Goal: Check status: Check status

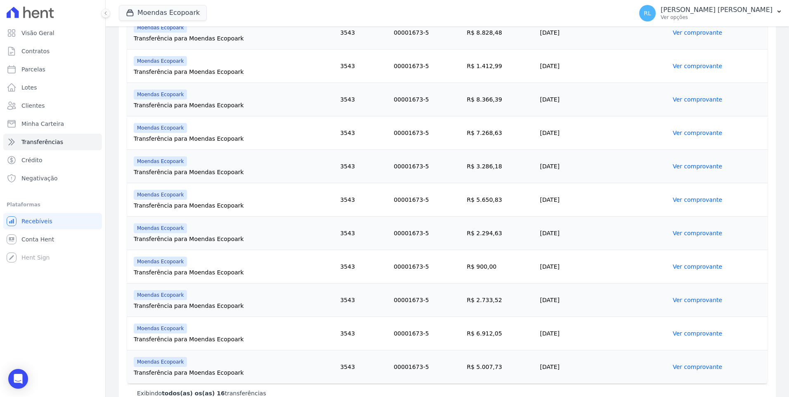
scroll to position [381, 0]
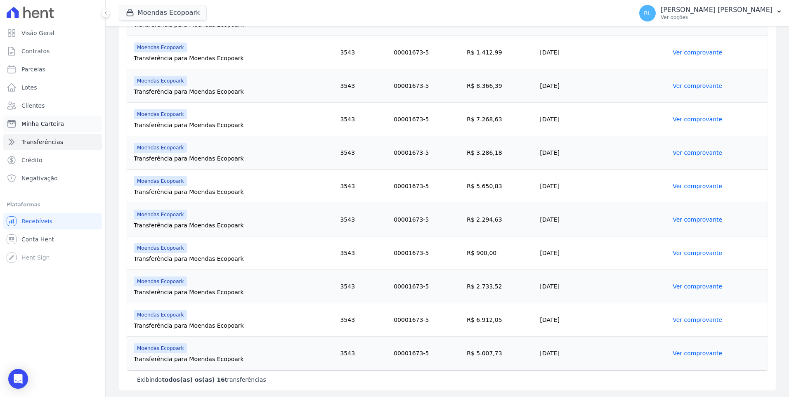
click at [59, 121] on span "Minha Carteira" at bounding box center [42, 124] width 43 height 8
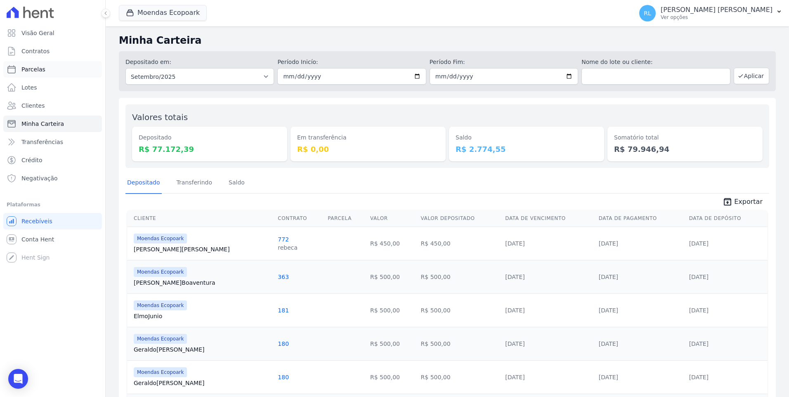
click at [47, 73] on link "Parcelas" at bounding box center [52, 69] width 99 height 17
select select
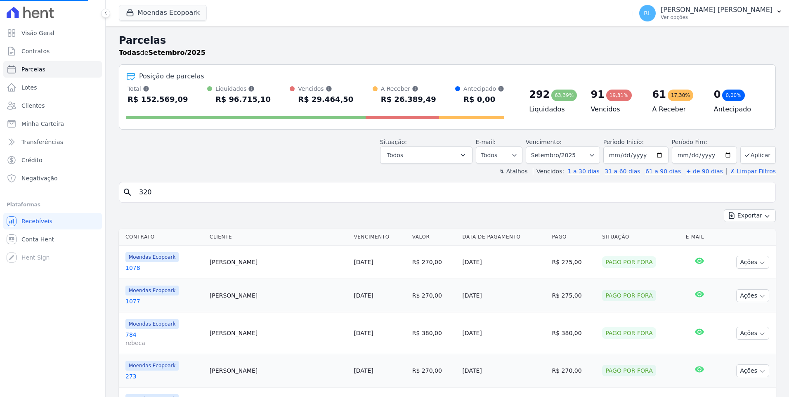
select select
